Goal: Find specific page/section

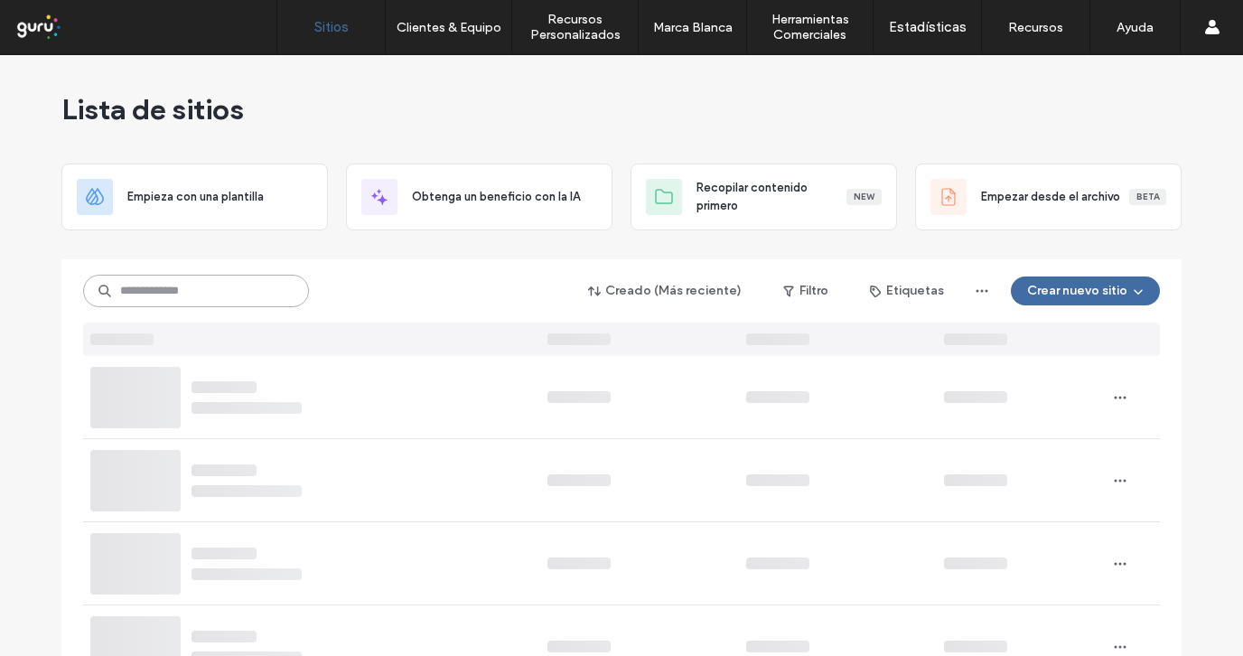
drag, startPoint x: 0, startPoint y: 0, endPoint x: 188, endPoint y: 293, distance: 347.9
click at [192, 299] on input at bounding box center [196, 291] width 226 height 33
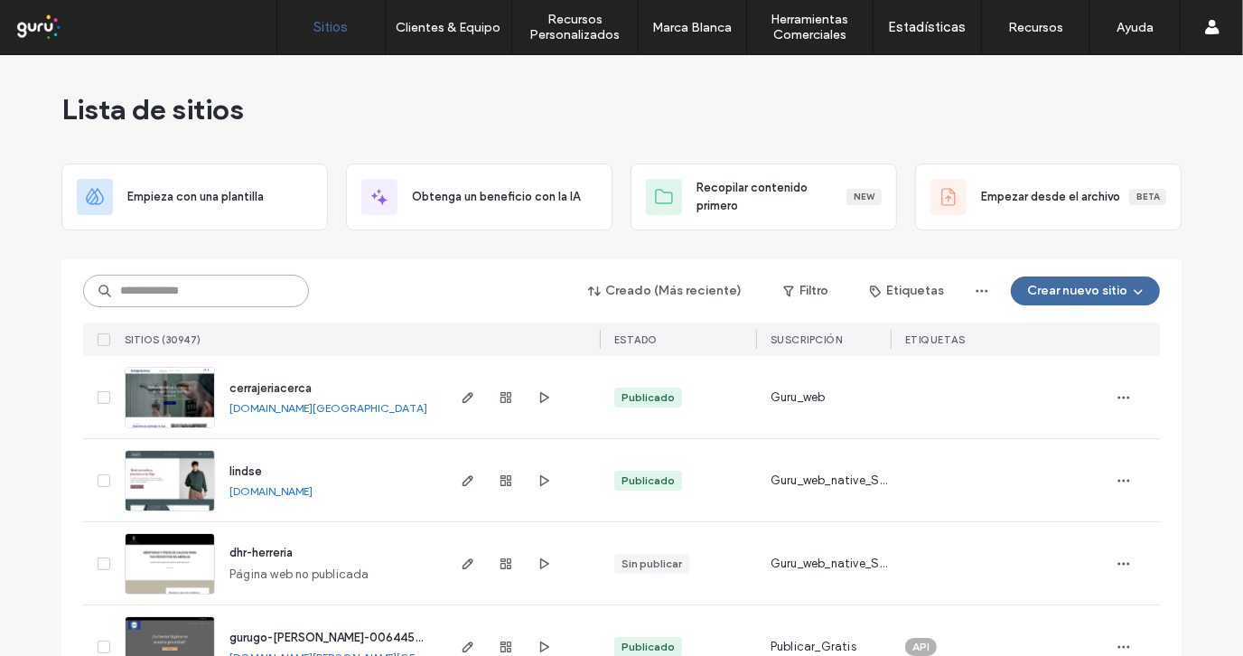
paste input "**********"
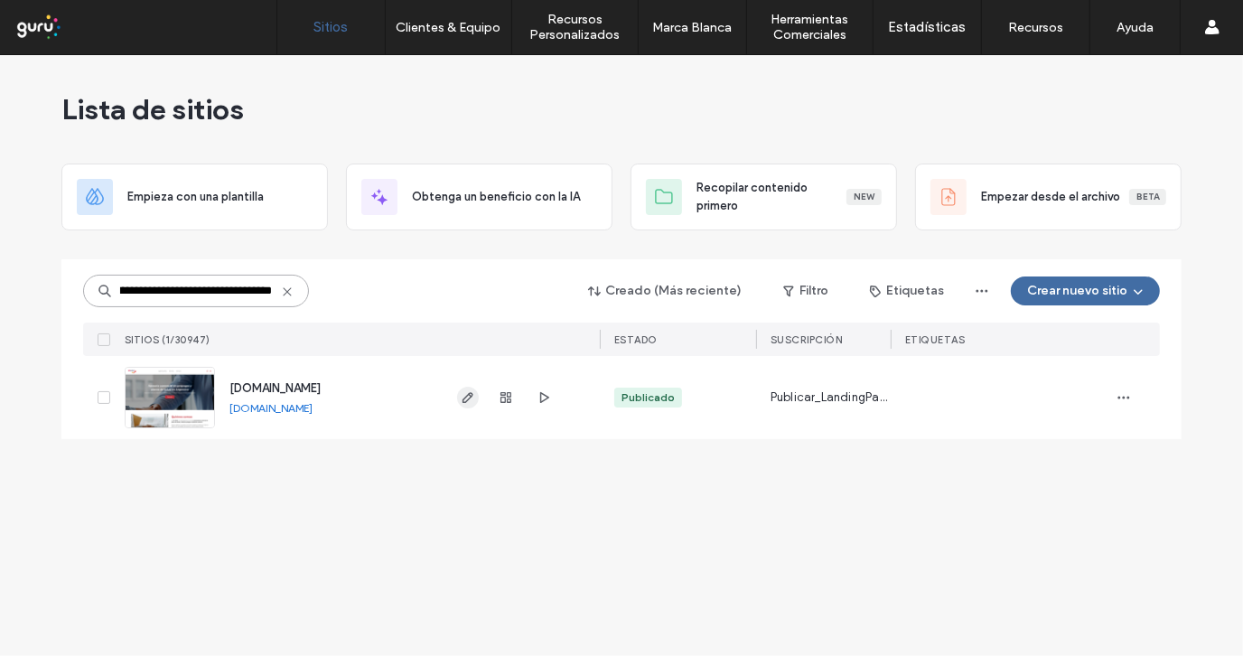
type input "**********"
click at [466, 396] on use "button" at bounding box center [468, 397] width 11 height 11
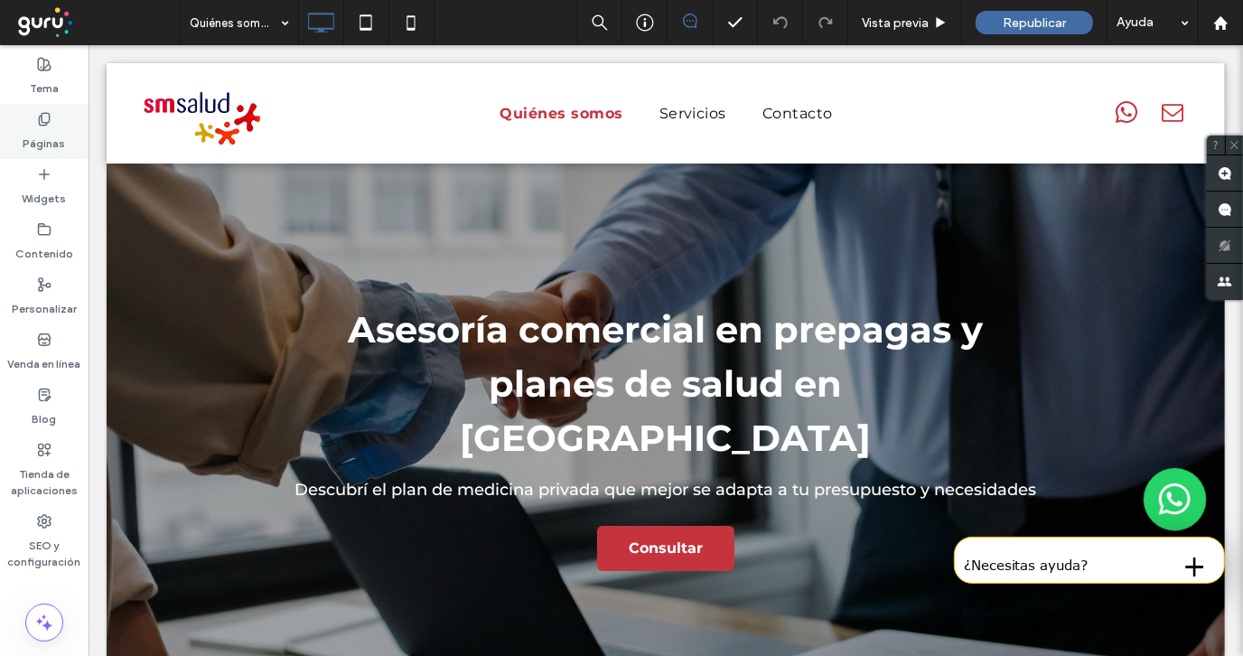
click at [45, 128] on label "Páginas" at bounding box center [44, 139] width 42 height 25
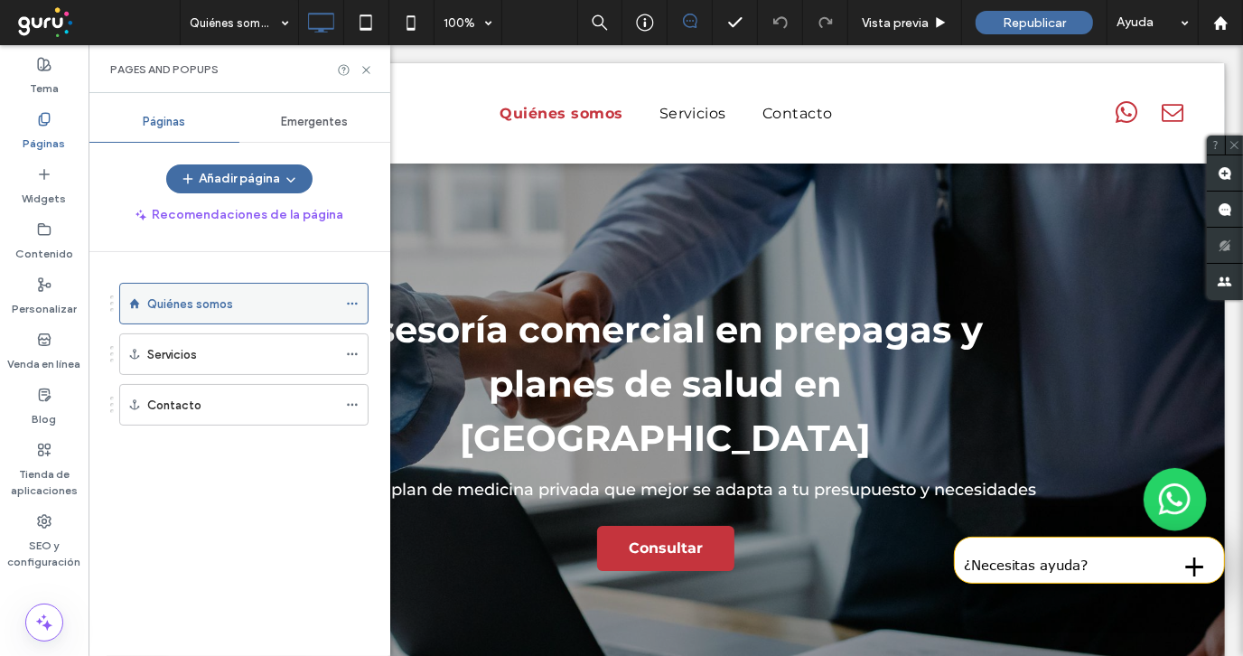
click at [350, 302] on icon at bounding box center [352, 303] width 13 height 13
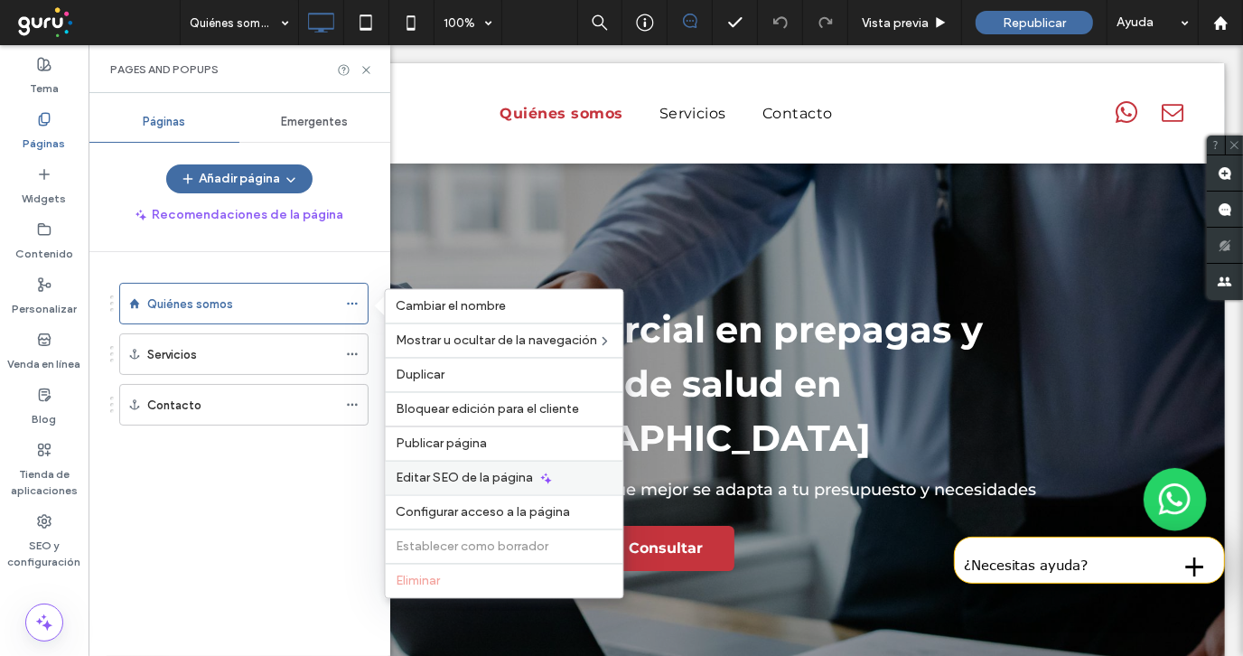
click at [539, 484] on icon at bounding box center [546, 478] width 14 height 14
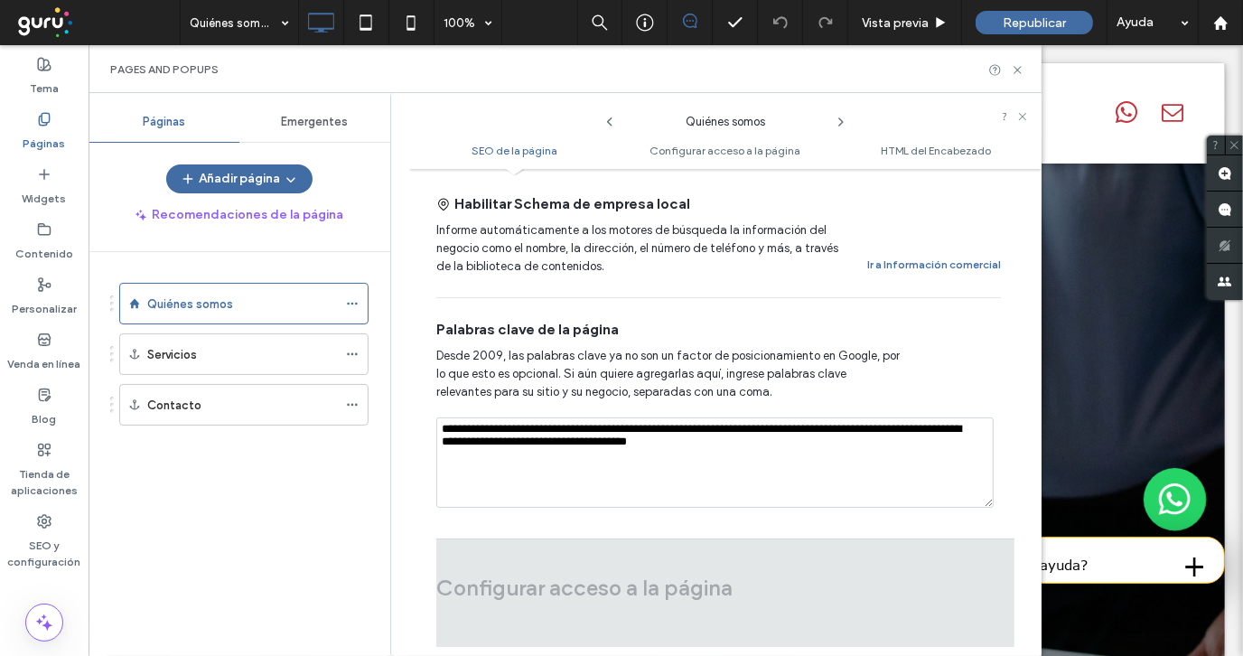
scroll to position [993, 0]
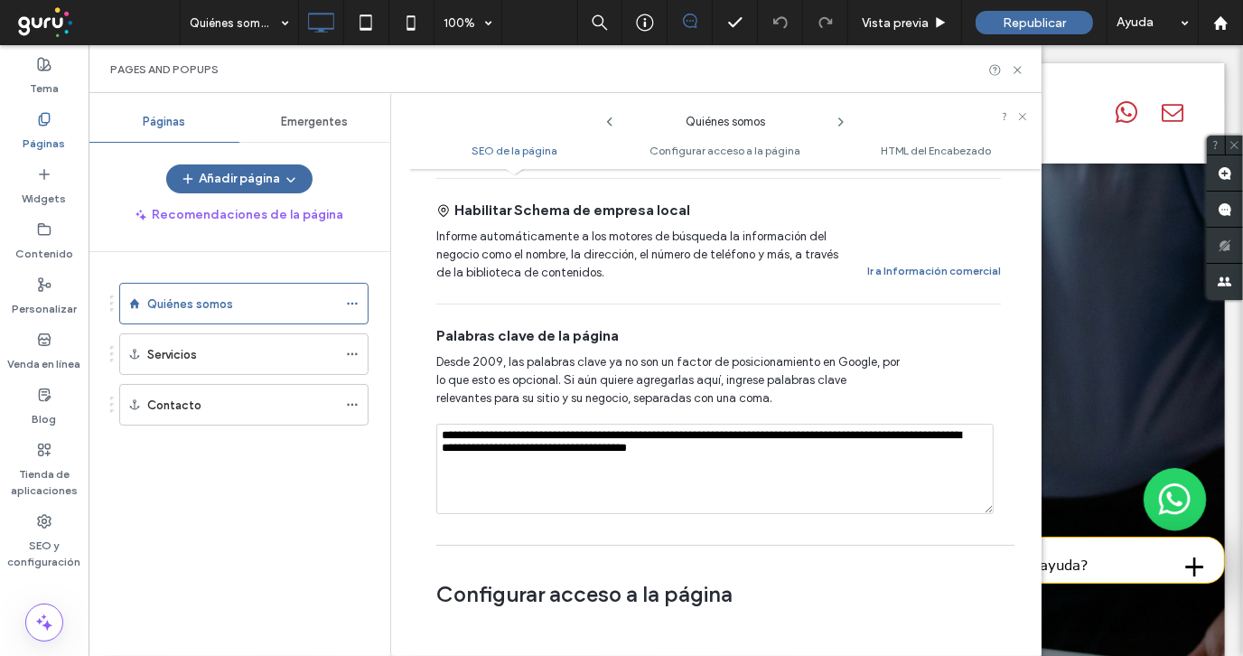
click at [880, 67] on div "Pages and Popups" at bounding box center [565, 69] width 910 height 14
click at [1013, 68] on icon at bounding box center [1018, 70] width 14 height 14
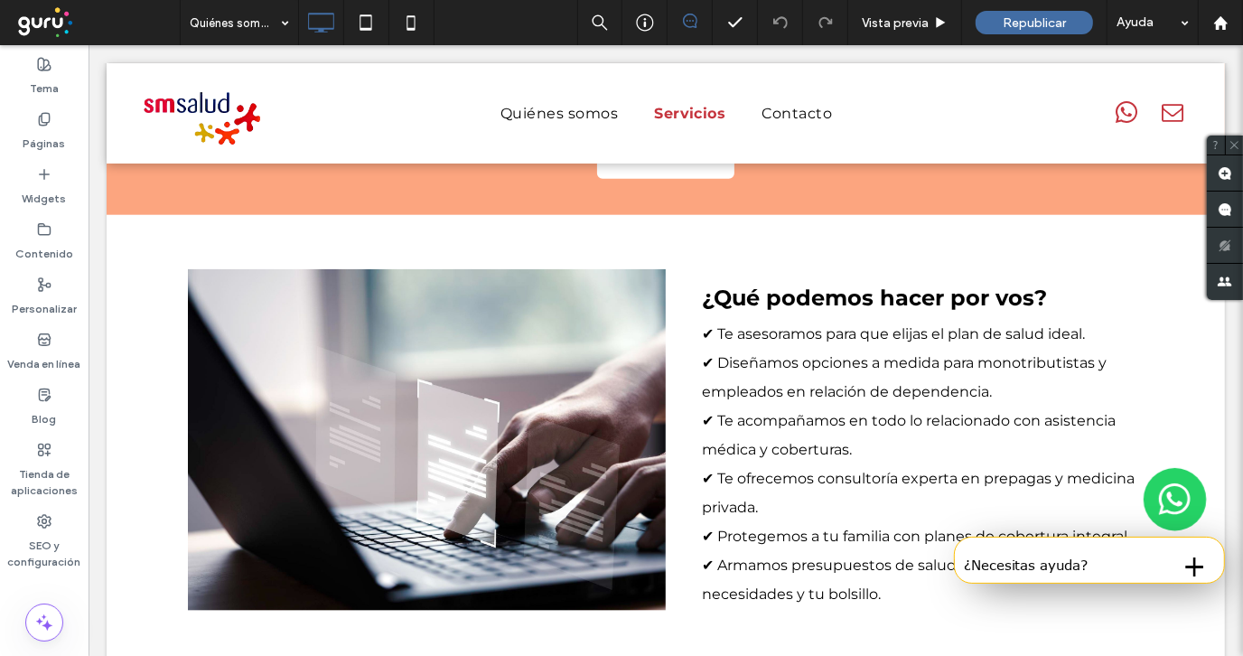
scroll to position [1627, 0]
